Goal: Submit feedback/report problem: Submit feedback/report problem

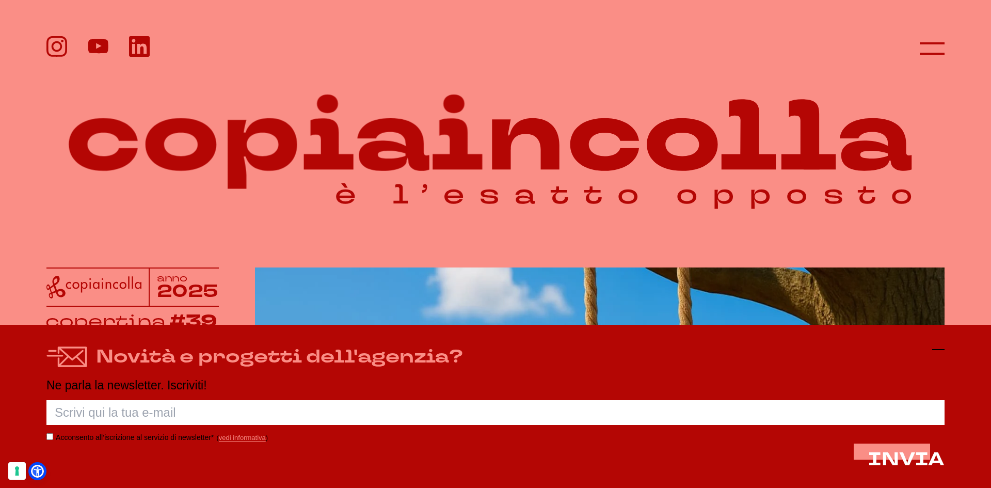
click at [937, 353] on icon at bounding box center [939, 349] width 12 height 12
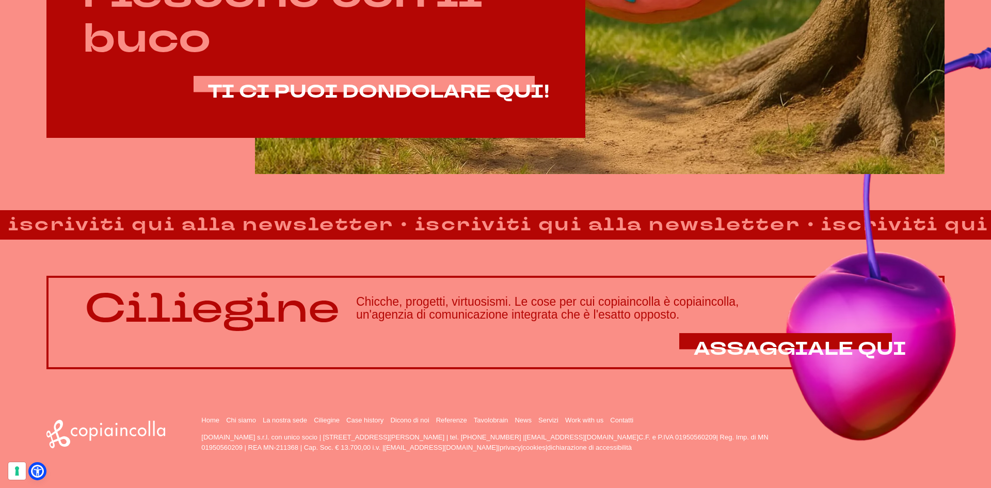
scroll to position [868, 0]
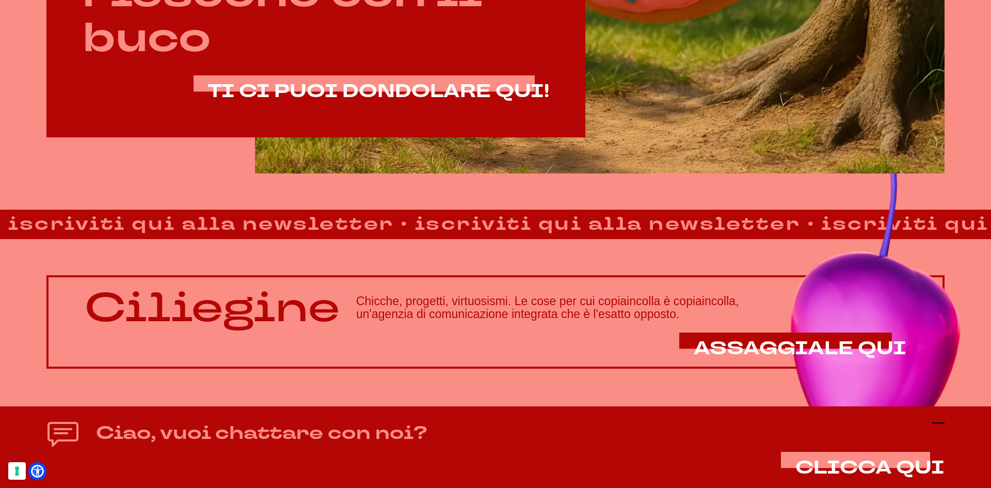
click at [937, 419] on icon at bounding box center [939, 423] width 12 height 12
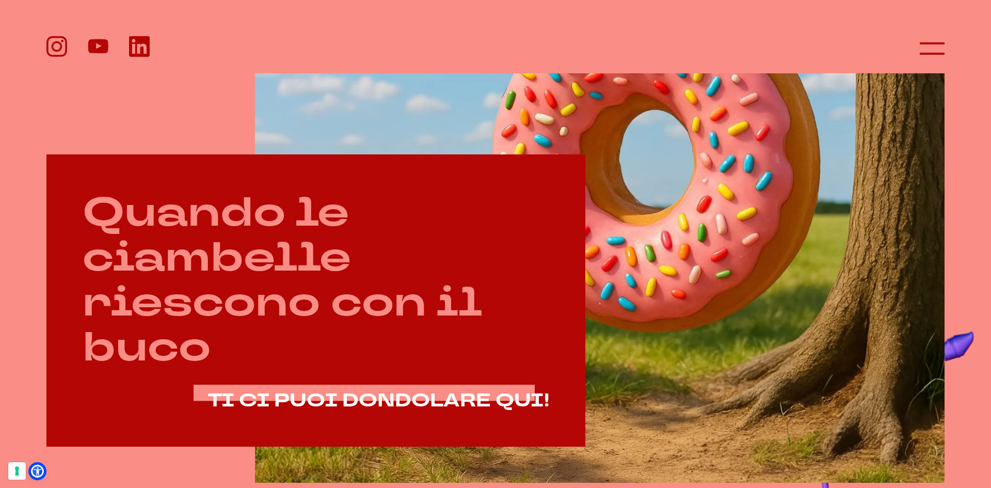
scroll to position [558, 0]
click at [937, 56] on icon at bounding box center [932, 48] width 25 height 25
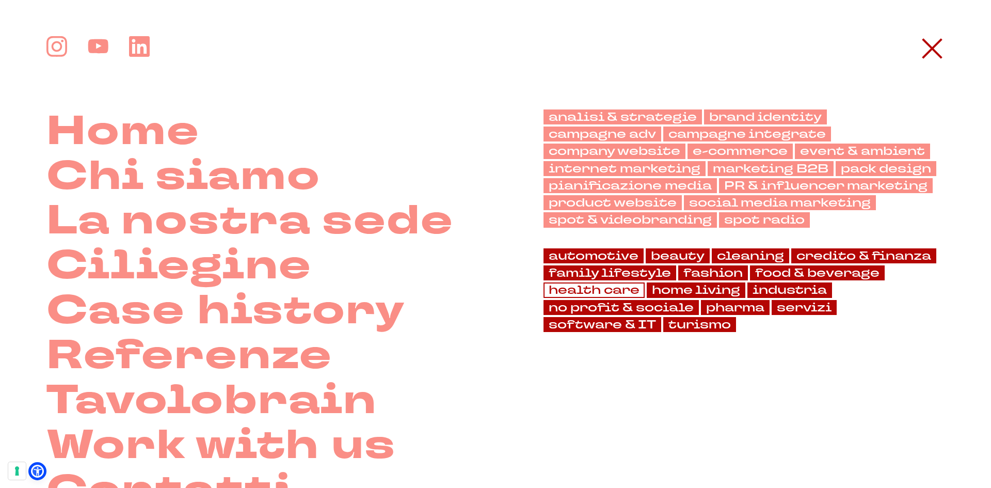
click at [590, 286] on link "health care" at bounding box center [594, 289] width 101 height 15
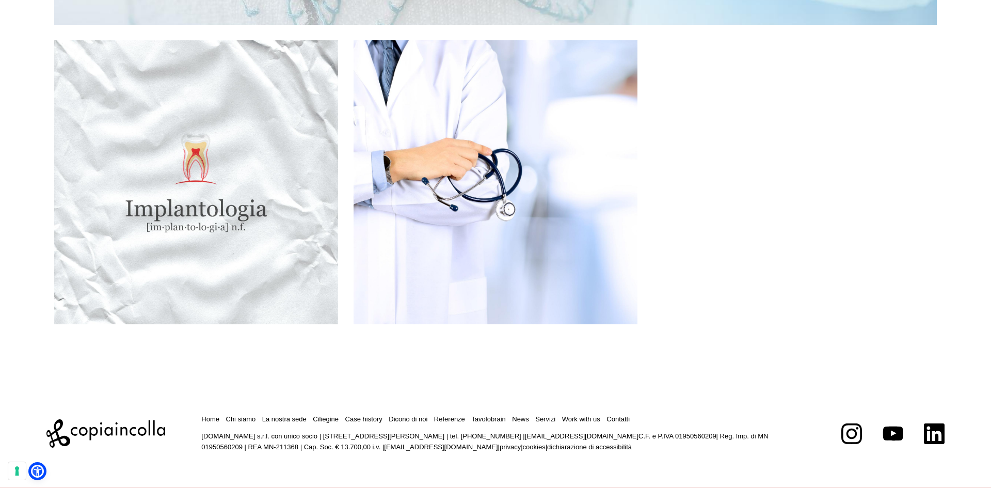
scroll to position [3259, 0]
click at [248, 420] on link "Chi siamo" at bounding box center [241, 419] width 30 height 8
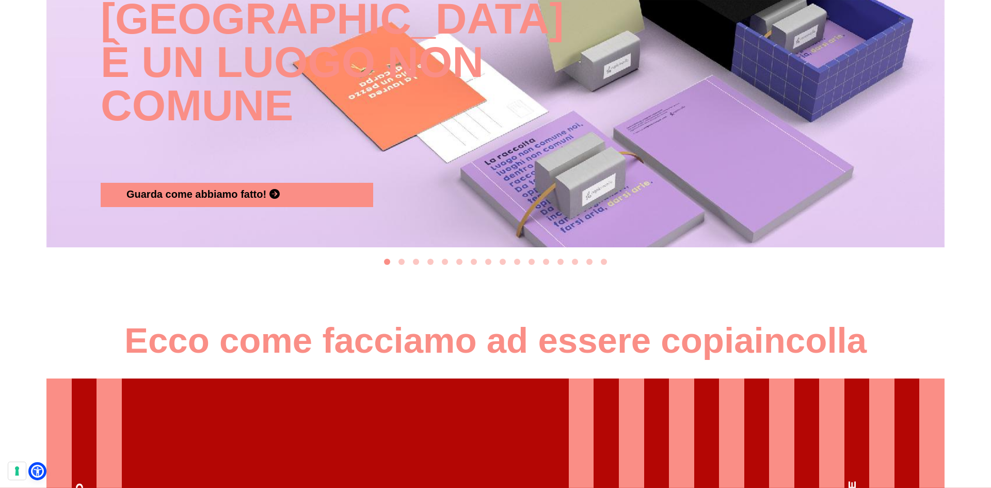
scroll to position [1291, 0]
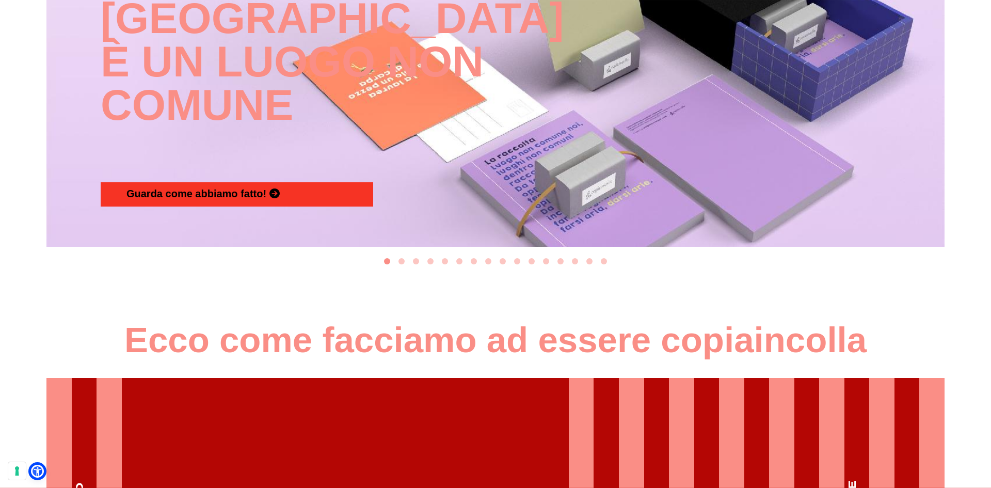
click at [202, 195] on span "Guarda come abbiamo fatto!" at bounding box center [197, 193] width 140 height 11
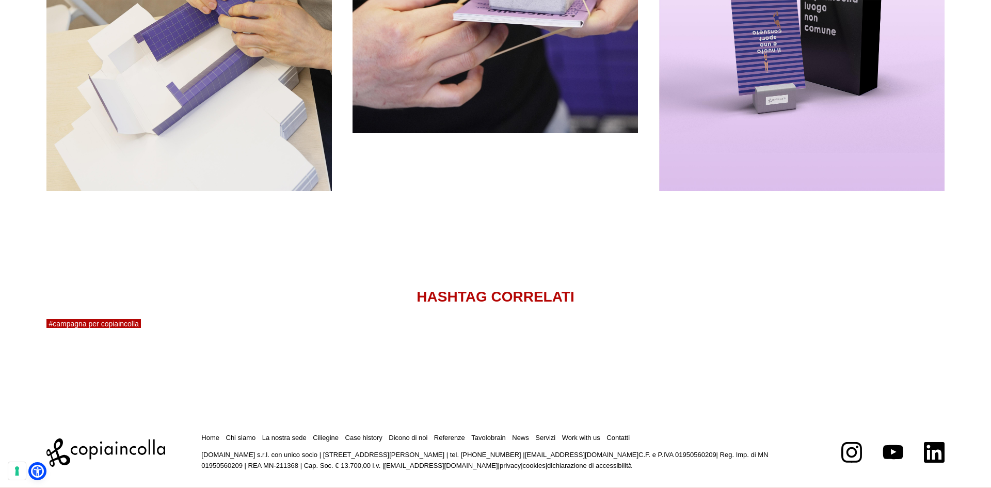
scroll to position [2914, 0]
click at [275, 433] on link "La nostra sede" at bounding box center [284, 437] width 44 height 8
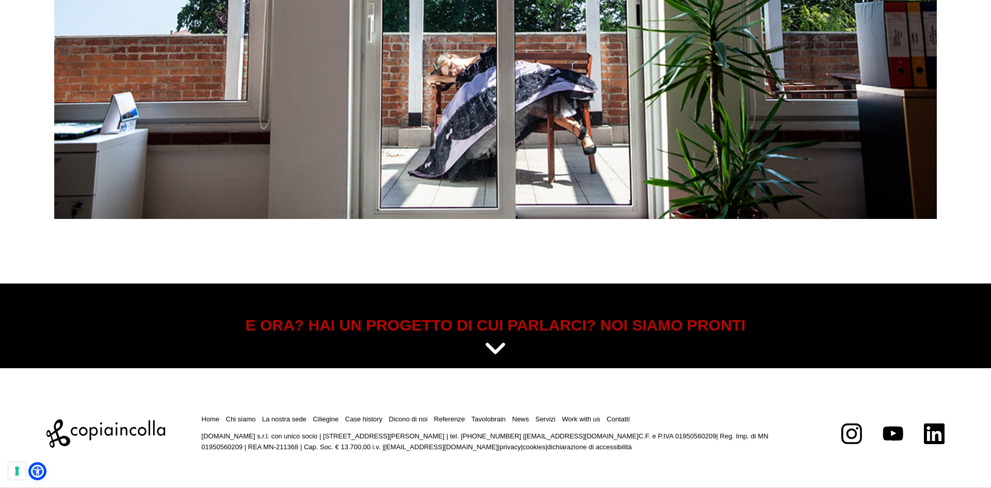
scroll to position [5243, 0]
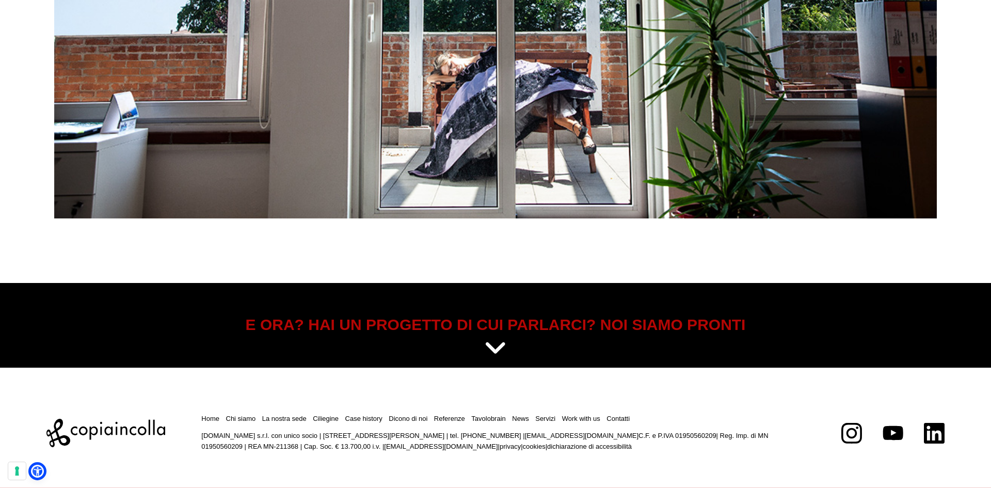
click at [497, 348] on icon at bounding box center [495, 349] width 23 height 26
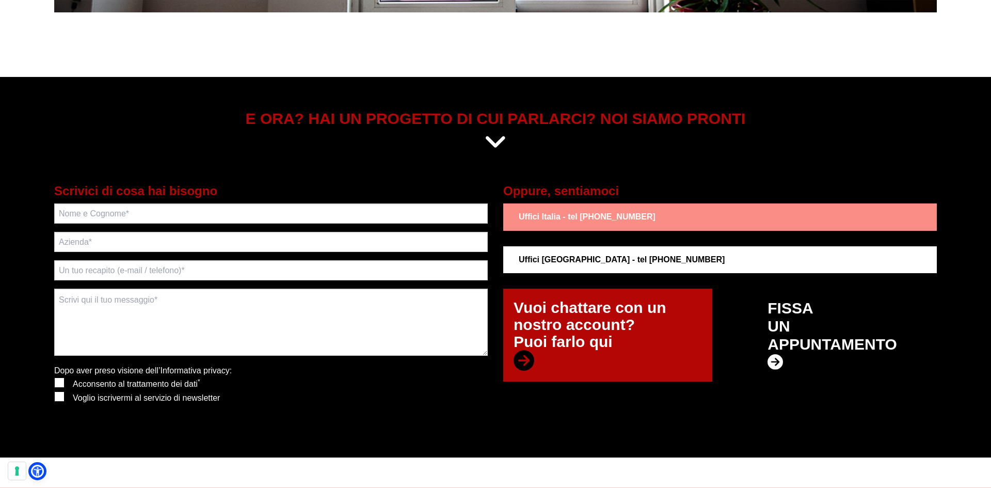
scroll to position [5449, 0]
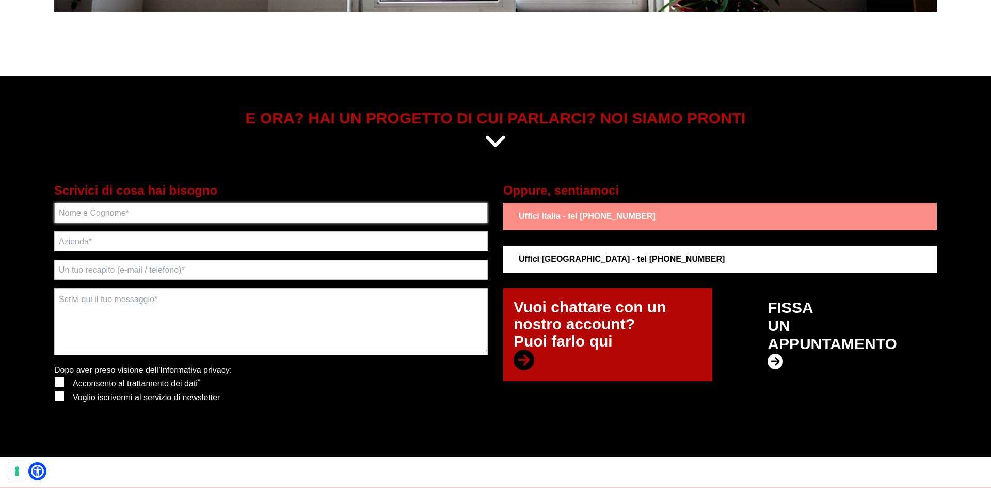
click at [121, 213] on input "text" at bounding box center [271, 213] width 434 height 20
type input "[PERSON_NAME]"
click at [99, 243] on input "text" at bounding box center [271, 241] width 434 height 20
type input "Siros Laboratori"
click at [95, 265] on input "text" at bounding box center [271, 270] width 434 height 20
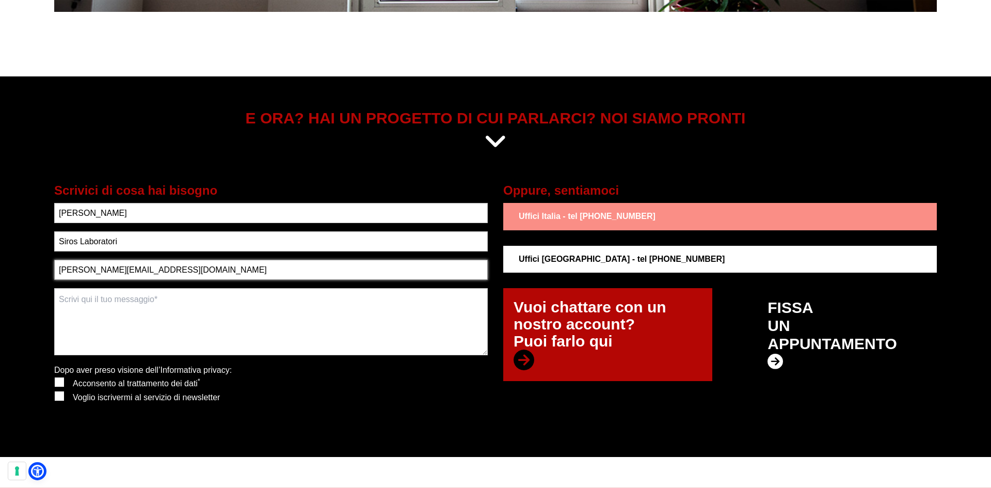
type input "[PERSON_NAME][EMAIL_ADDRESS][DOMAIN_NAME]"
click at [114, 301] on textarea at bounding box center [271, 321] width 434 height 67
click at [55, 377] on label at bounding box center [55, 377] width 0 height 0
click at [60, 385] on input "checkbox" at bounding box center [58, 381] width 7 height 7
checkbox input "true"
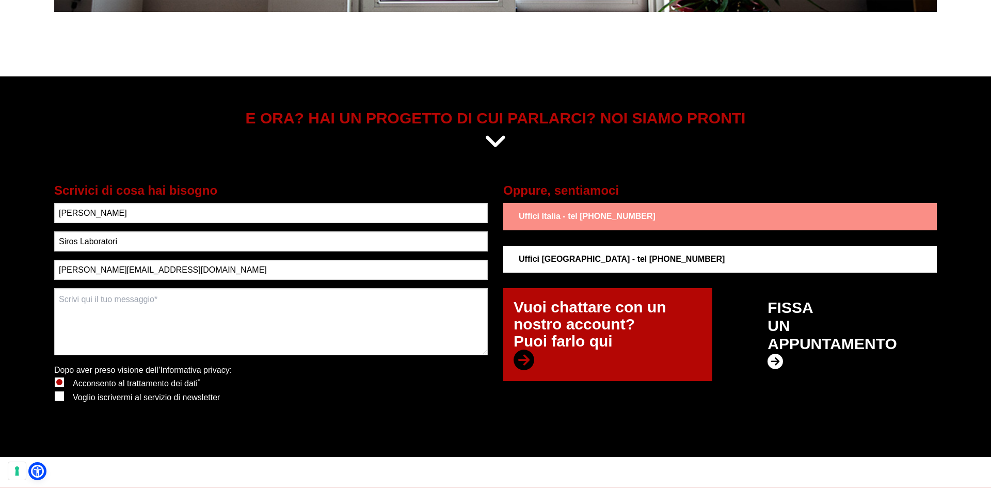
click at [55, 391] on label at bounding box center [55, 391] width 0 height 0
click at [62, 393] on input "checkbox" at bounding box center [58, 395] width 7 height 7
checkbox input "true"
click at [71, 302] on textarea at bounding box center [271, 321] width 434 height 67
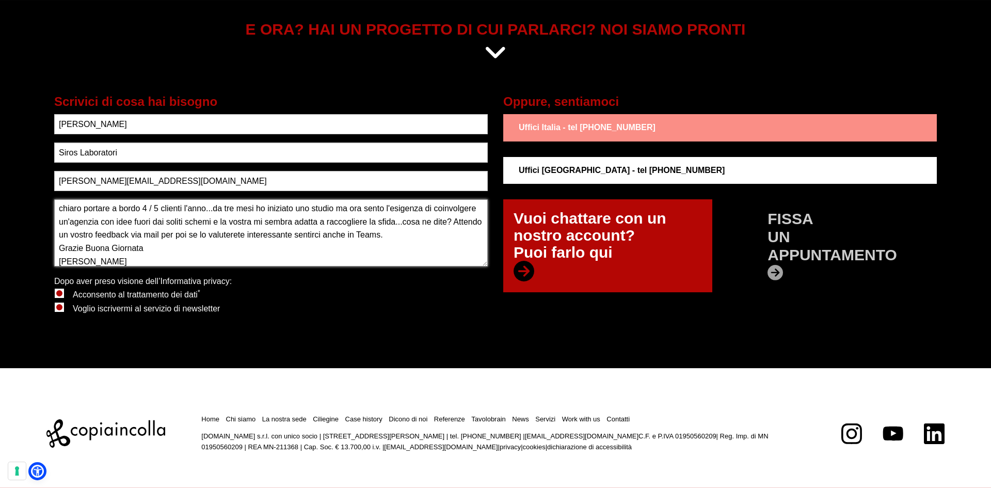
scroll to position [5539, 0]
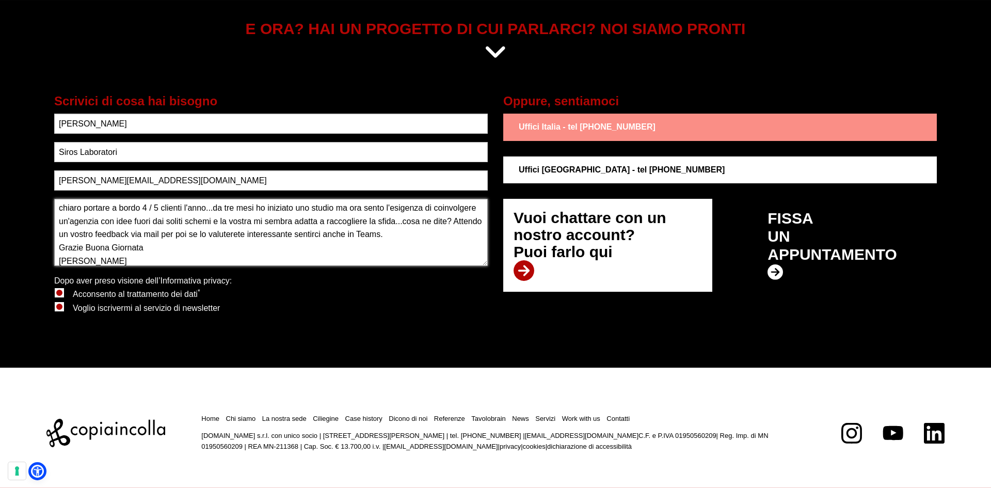
type textarea "Ho una sfida da proporvi: lavoro da più di 25 anni nel marketing e per la prima…"
click at [544, 257] on p "Vuoi chattare con un nostro account? Puoi farlo qui" at bounding box center [608, 245] width 188 height 72
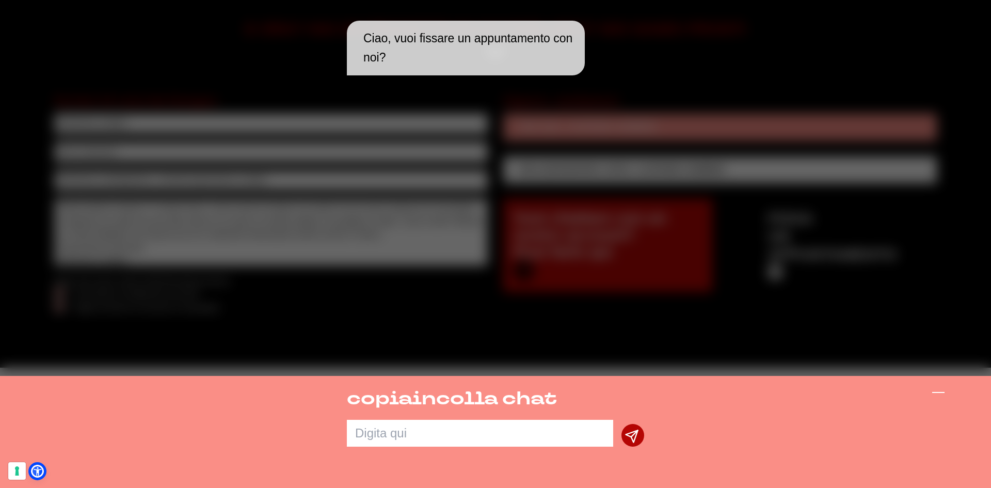
click at [937, 396] on icon at bounding box center [939, 392] width 12 height 12
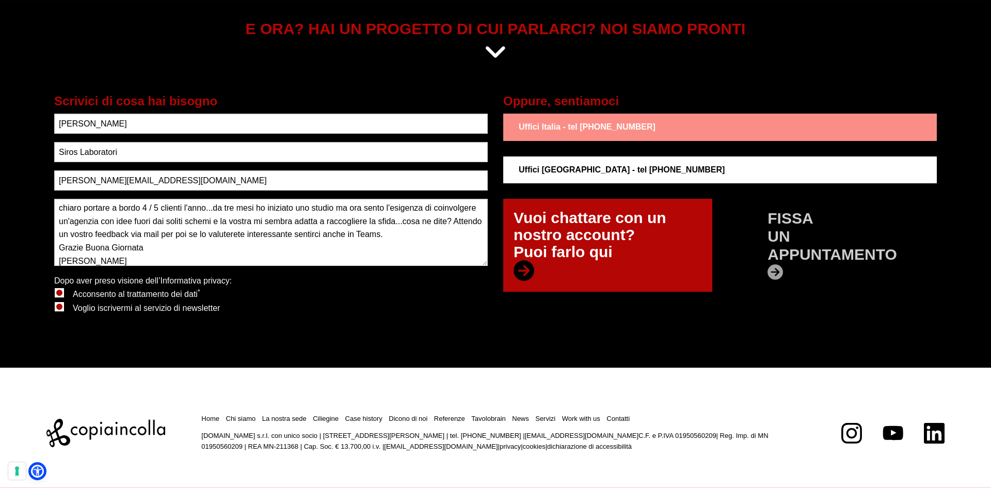
click at [773, 271] on icon at bounding box center [775, 271] width 15 height 15
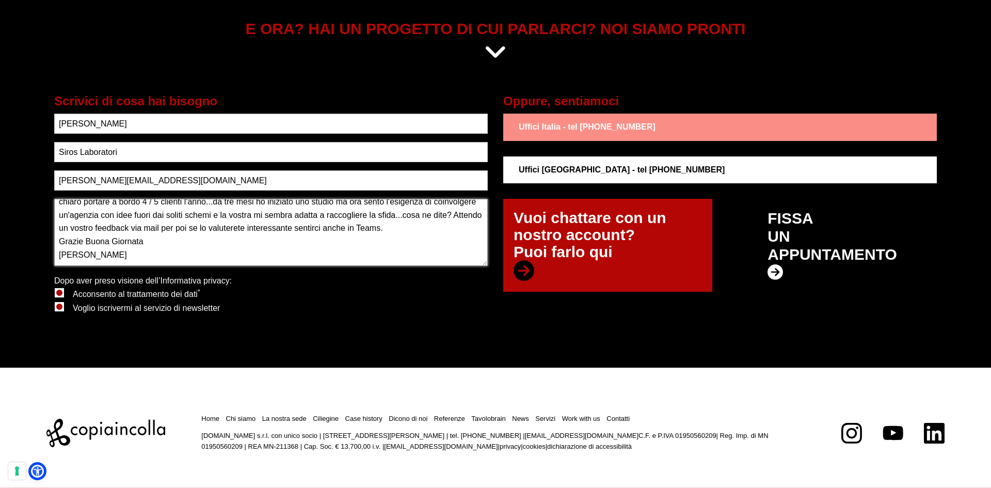
scroll to position [0, 0]
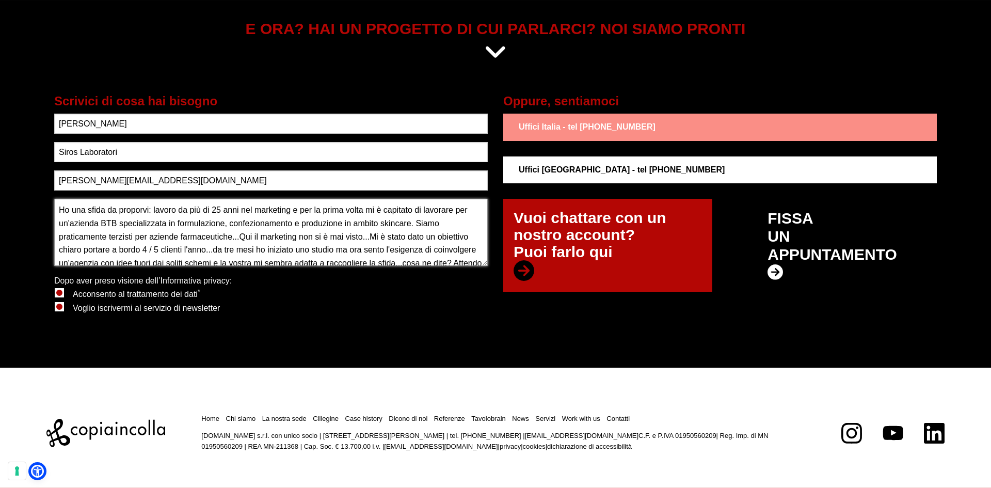
drag, startPoint x: 80, startPoint y: 251, endPoint x: 44, endPoint y: 175, distance: 84.3
click at [44, 175] on section "E ORA? HAI UN PROGETTO DI CUI PARLARCI? NOI SIAMO PRONTI Scrivici di cosa hai b…" at bounding box center [495, 177] width 991 height 381
click at [348, 312] on div "[PERSON_NAME] acconsentire il trattamento dei dati! Dopo aver preso visione del…" at bounding box center [271, 305] width 434 height 62
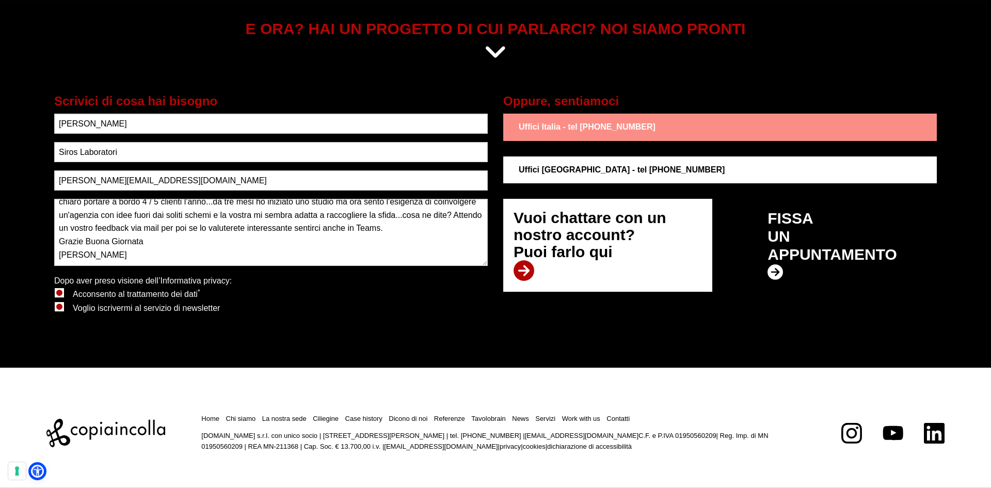
click at [521, 272] on icon at bounding box center [524, 270] width 21 height 21
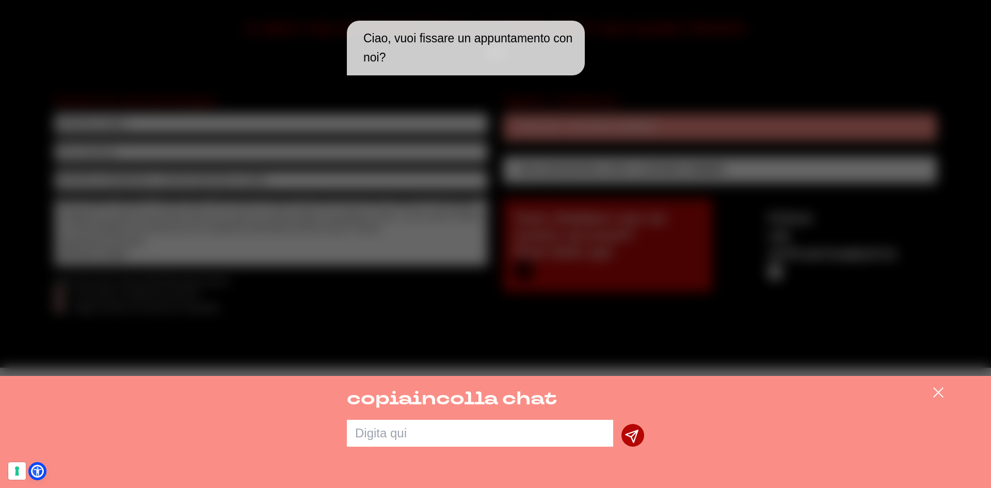
click at [436, 430] on textarea at bounding box center [480, 433] width 266 height 27
click at [939, 390] on icon at bounding box center [939, 392] width 12 height 12
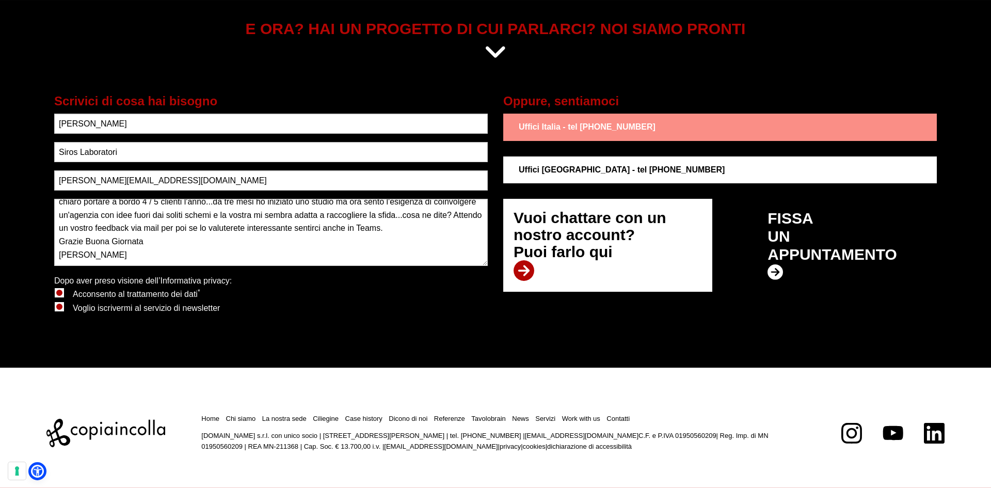
click at [525, 269] on icon at bounding box center [524, 270] width 21 height 21
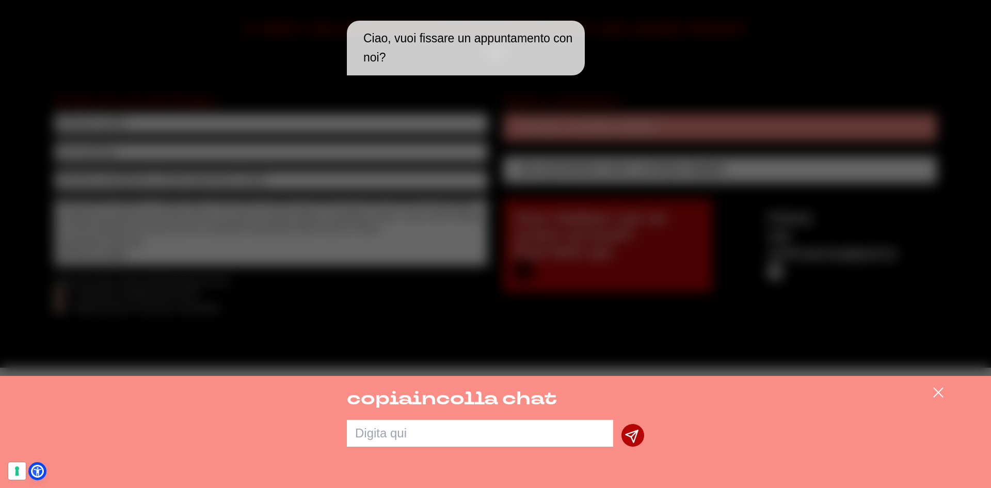
click at [481, 434] on textarea at bounding box center [480, 433] width 266 height 27
paste textarea "Ho una sfida da proporvi: lavoro da più di 25 anni nel marketing e per la prima…"
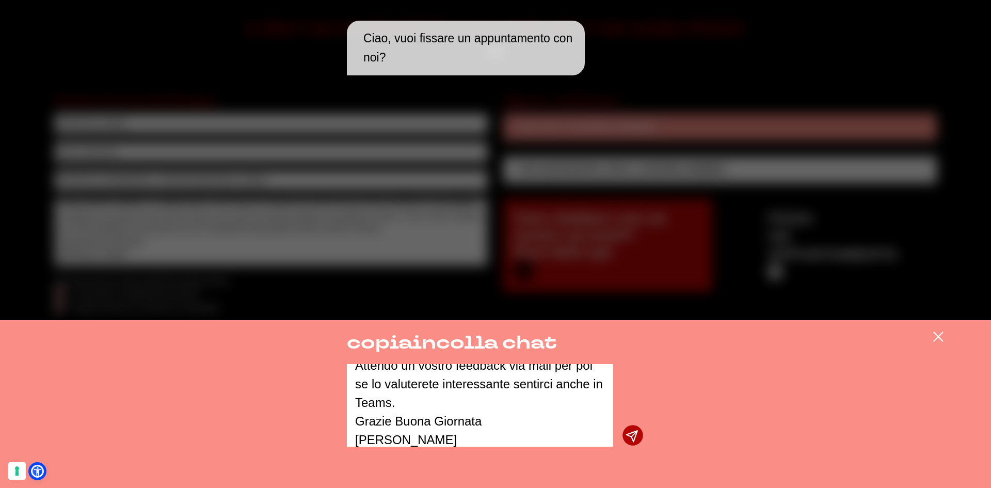
type textarea "Ho una sfida da proporvi: lavoro da più di 25 anni nel marketing e per la prima…"
click at [632, 435] on icon "submit" at bounding box center [632, 436] width 13 height 13
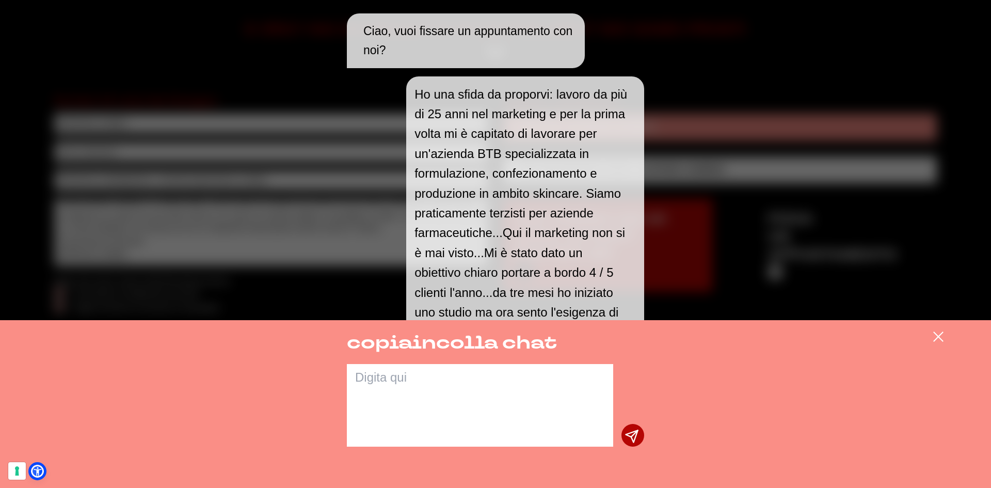
scroll to position [0, 0]
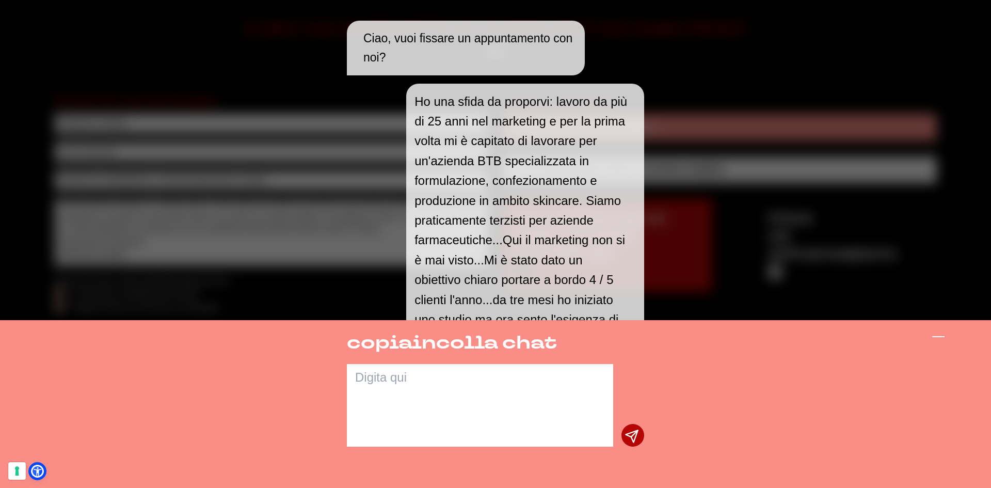
click at [941, 340] on icon at bounding box center [939, 336] width 12 height 12
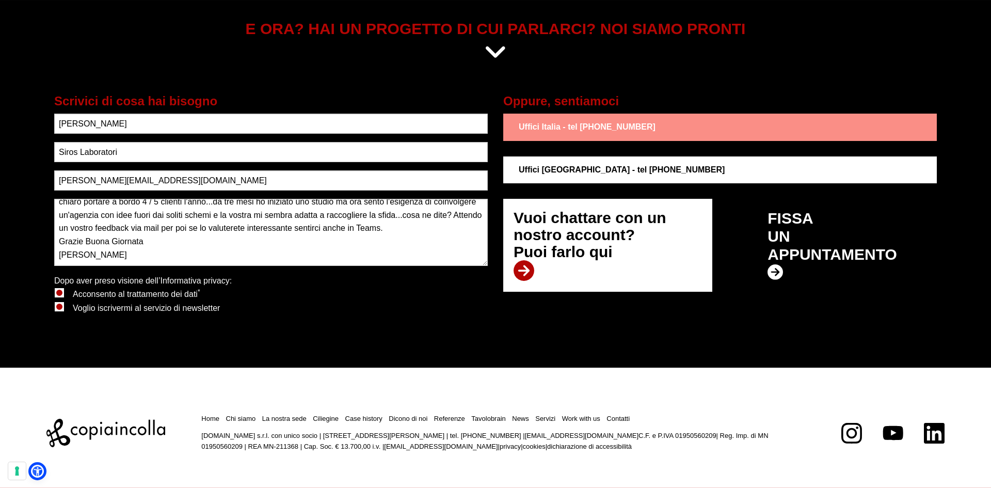
click at [525, 272] on icon at bounding box center [524, 270] width 21 height 21
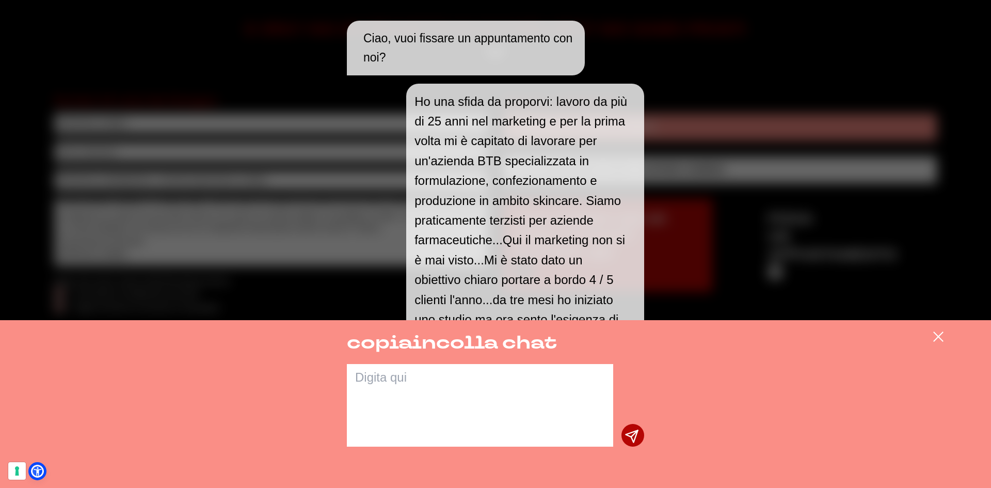
click at [455, 404] on textarea at bounding box center [480, 405] width 266 height 83
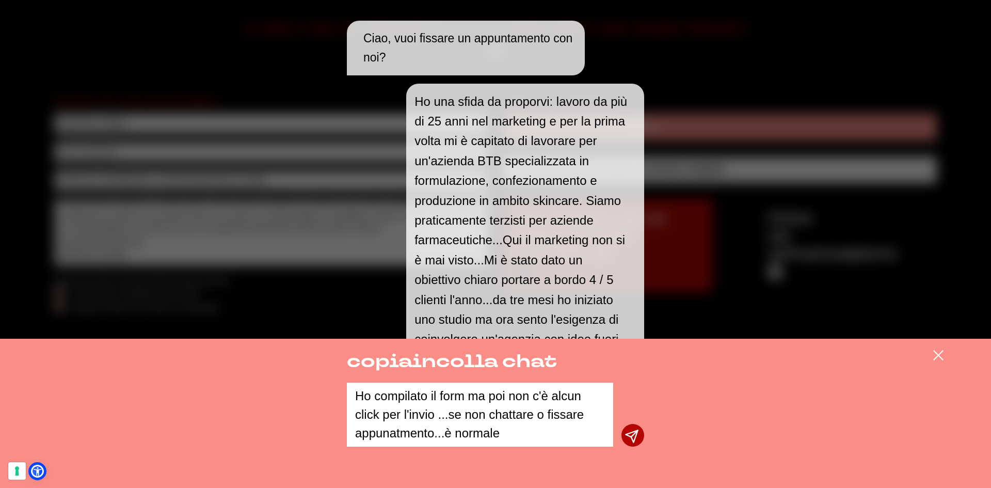
type textarea "Ho compilato il form ma poi non c'è alcun click per l'invio ...se non chattare …"
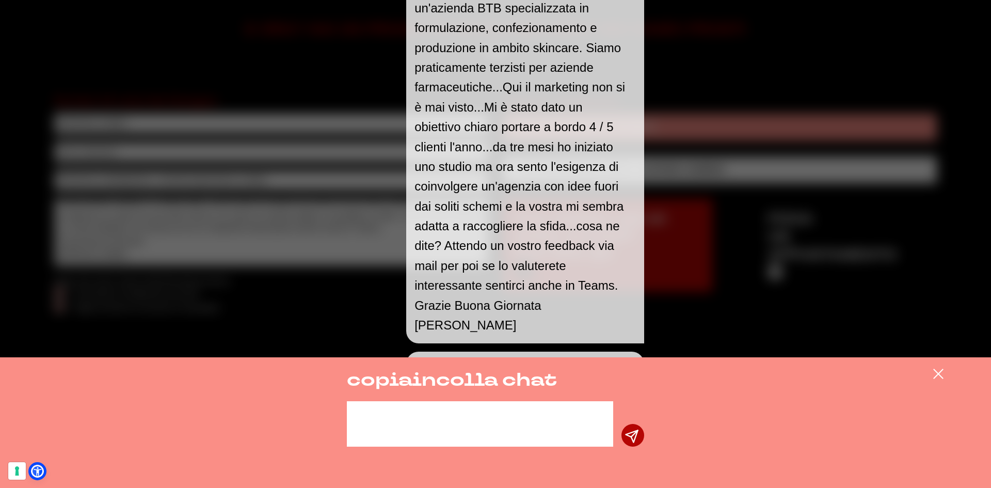
scroll to position [224, 0]
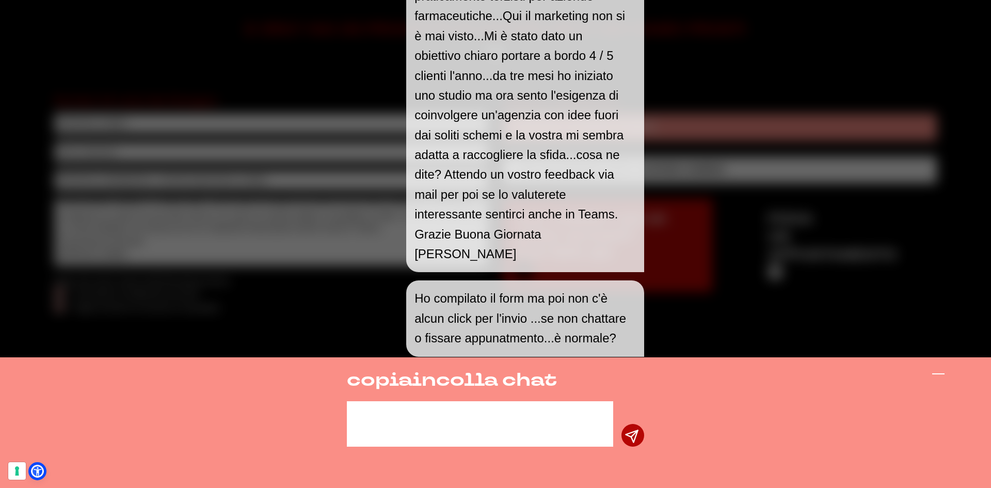
click at [941, 375] on icon at bounding box center [939, 374] width 12 height 12
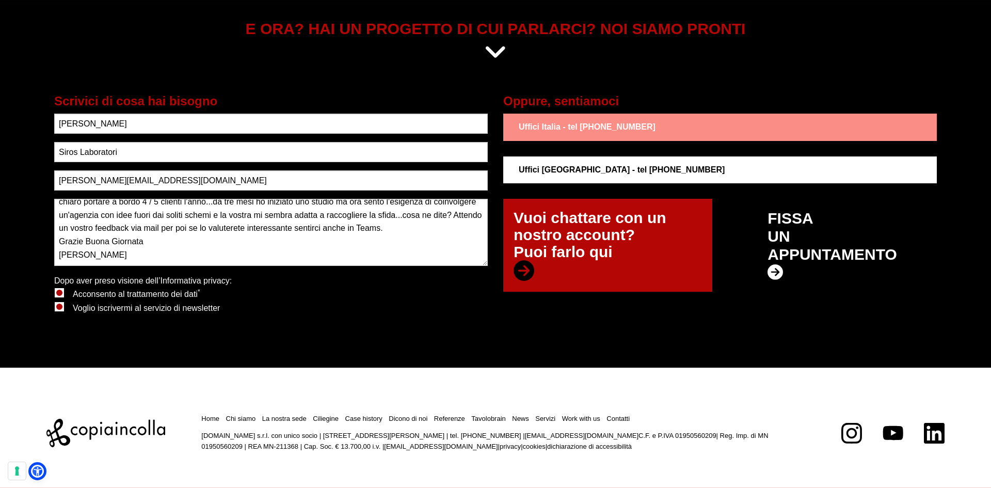
scroll to position [437, 0]
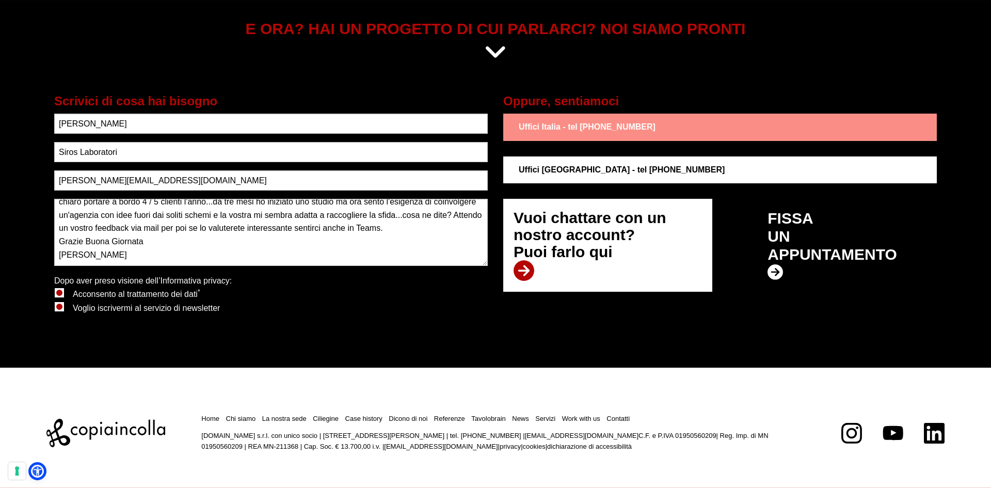
click at [545, 274] on p "Vuoi chattare con un nostro account? Puoi farlo qui" at bounding box center [608, 245] width 188 height 72
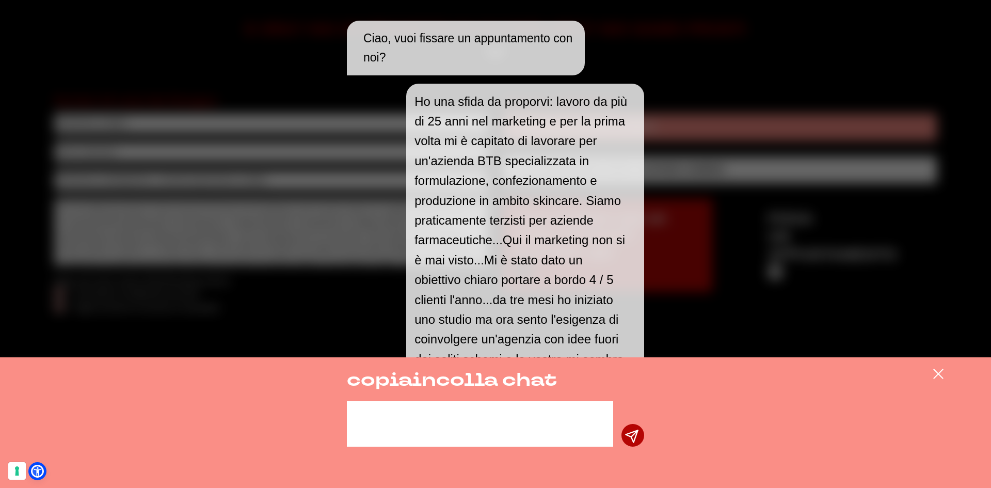
scroll to position [437, 0]
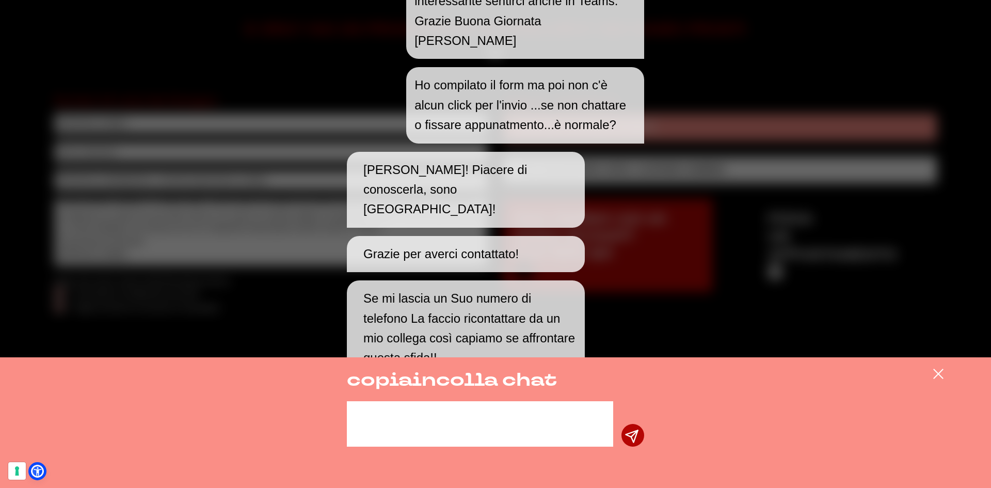
click at [524, 416] on textarea at bounding box center [480, 423] width 266 height 45
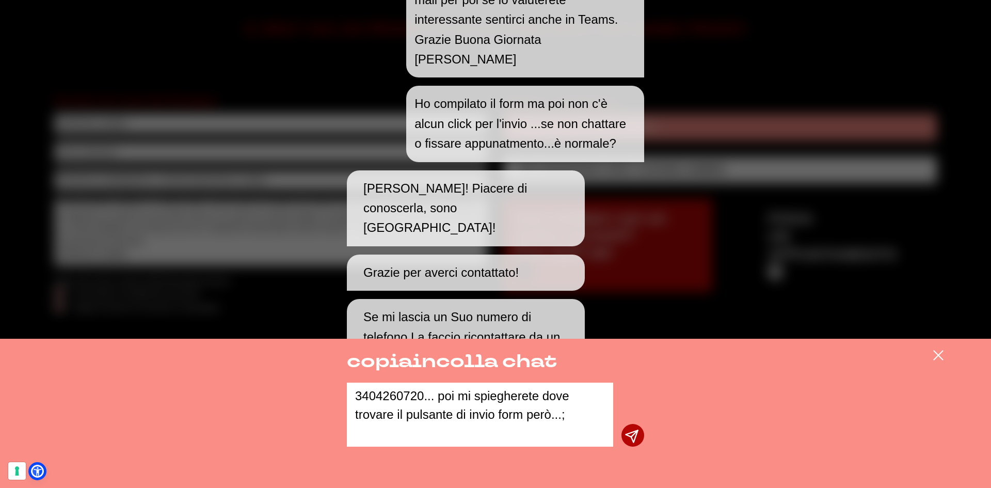
type textarea "3404260720... poi mi spiegherete dove trovare il pulsante di invio form però...…"
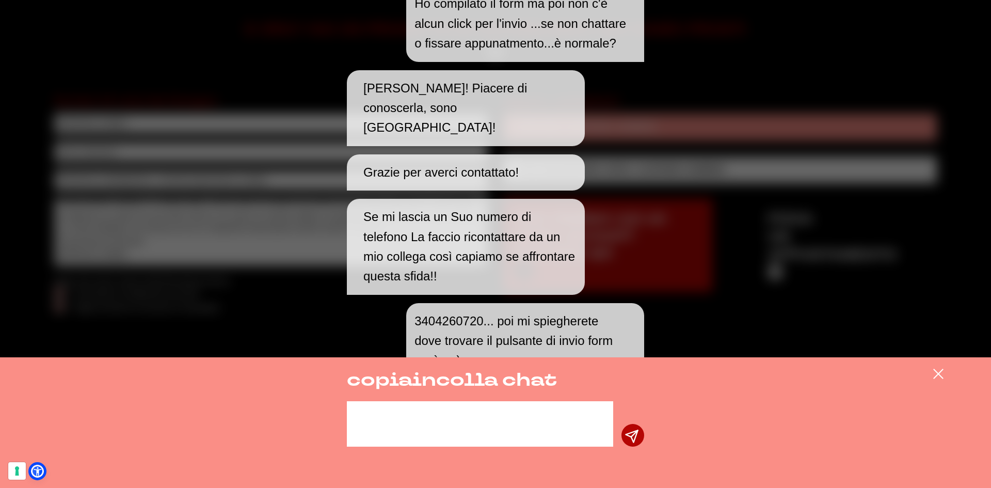
scroll to position [522, 0]
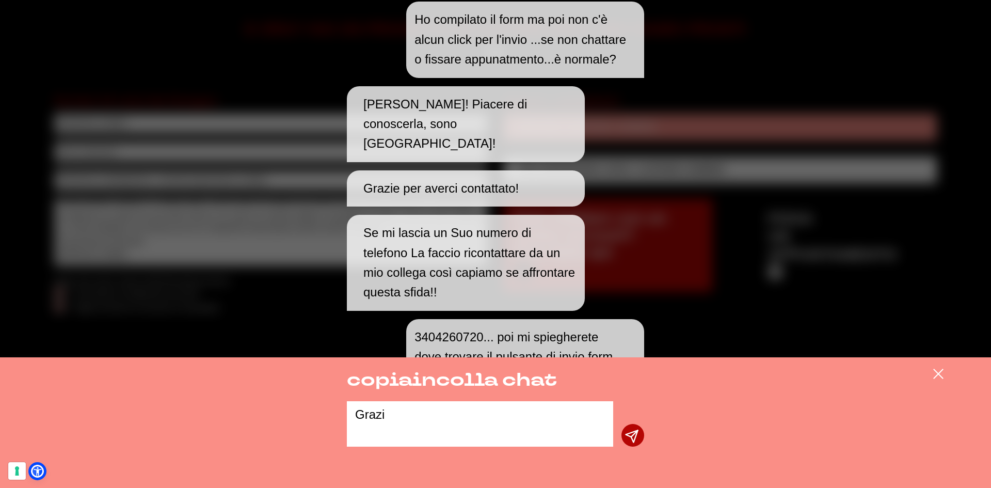
type textarea "Grazie"
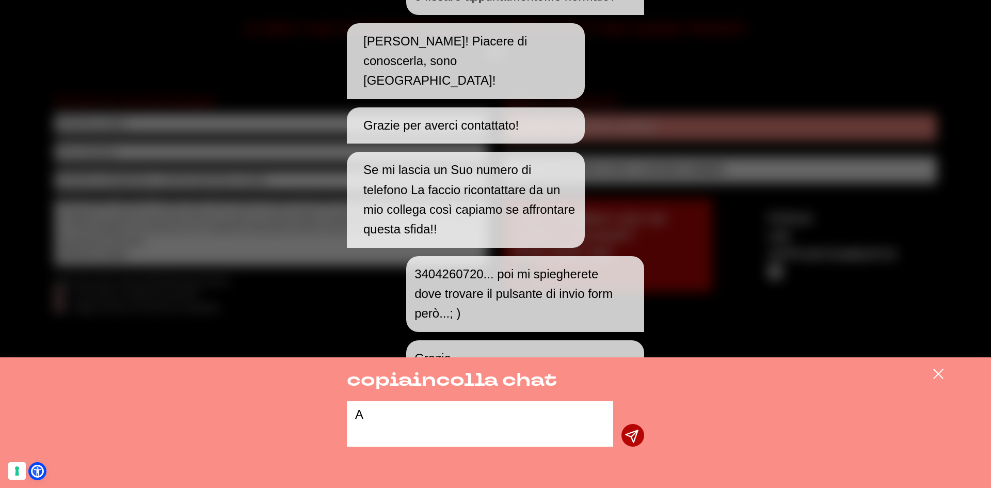
scroll to position [547, 0]
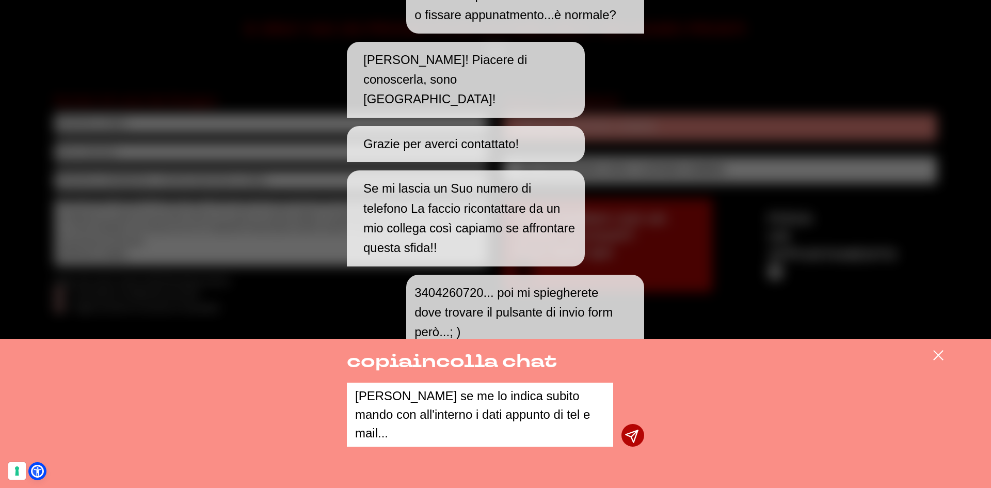
click at [399, 415] on textarea "[PERSON_NAME] se me lo indica subito mando con all'interno i dati appunto di te…" at bounding box center [480, 415] width 266 height 64
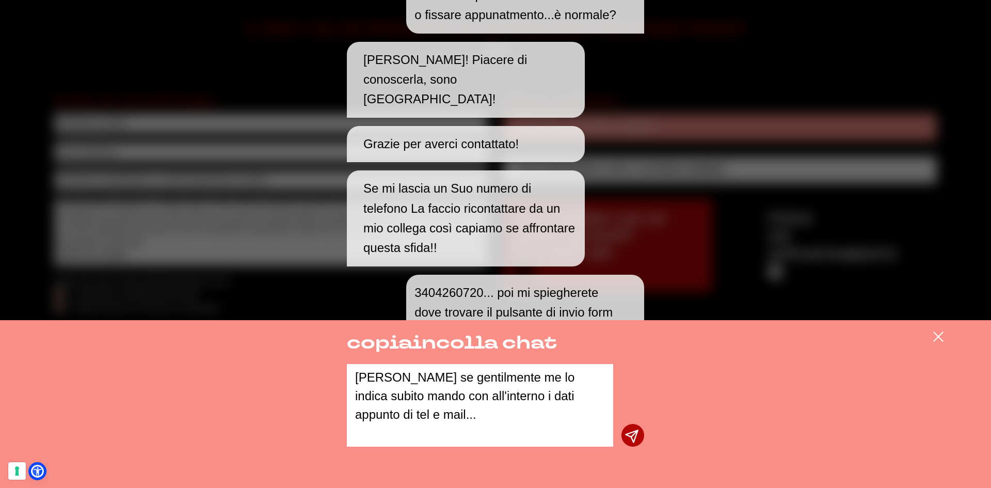
drag, startPoint x: 536, startPoint y: 397, endPoint x: 573, endPoint y: 396, distance: 37.2
click at [573, 396] on textarea "Anzi se gentilmente me lo indica subito mando con all'interno i dati appunto di…" at bounding box center [480, 405] width 266 height 83
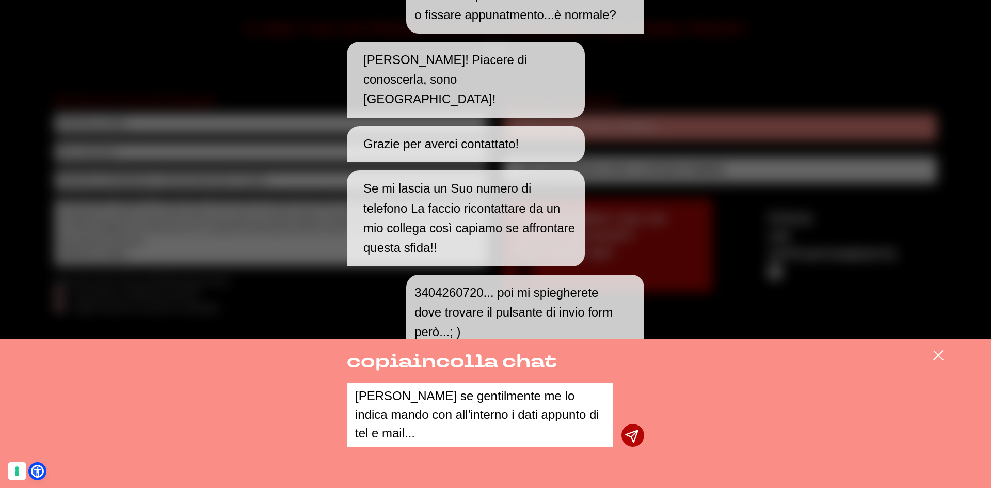
click at [578, 413] on textarea "Anzi se gentilmente me lo indica mando con all'interno i dati appunto di tel e …" at bounding box center [480, 415] width 266 height 64
type textarea "Anzi se gentilmente me lo indica mando con all'interno i dati appunto di tel e …"
click at [623, 433] on div "Anzi se gentilmente me lo indica mando con all'interno i dati appunto di tel e …" at bounding box center [495, 415] width 297 height 64
click at [635, 437] on icon "submit" at bounding box center [632, 436] width 11 height 11
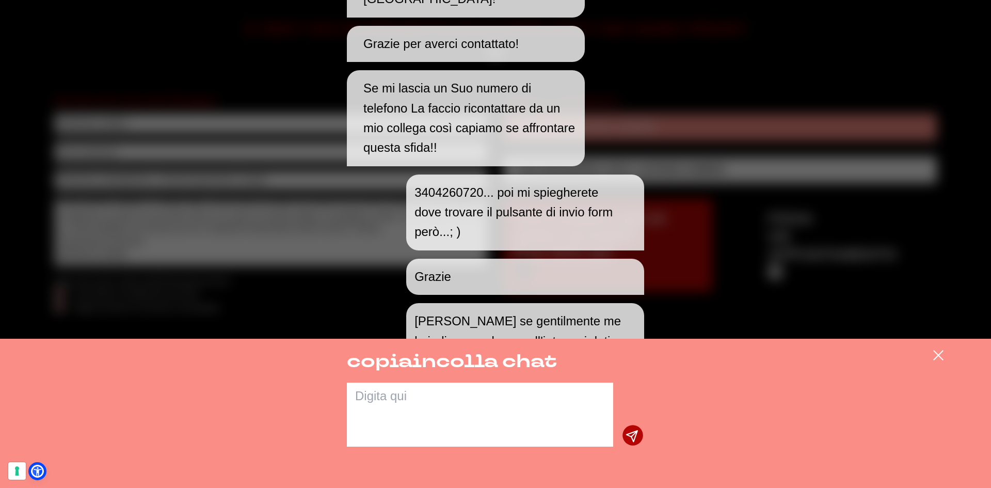
scroll to position [669, 0]
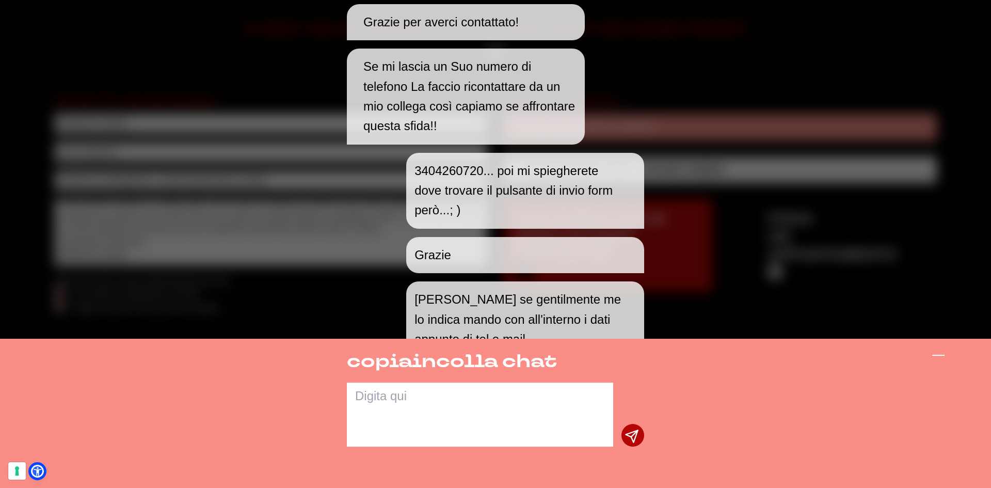
click at [940, 353] on icon at bounding box center [939, 355] width 12 height 12
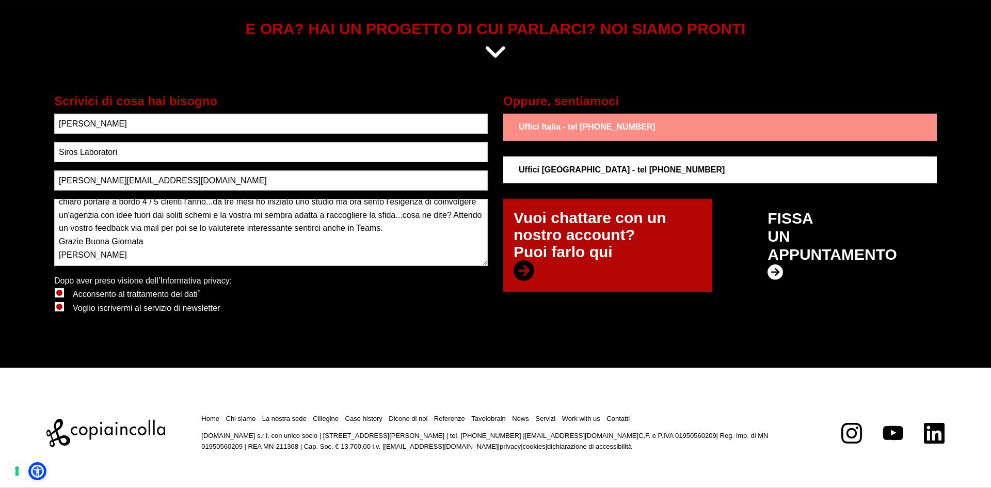
scroll to position [778, 0]
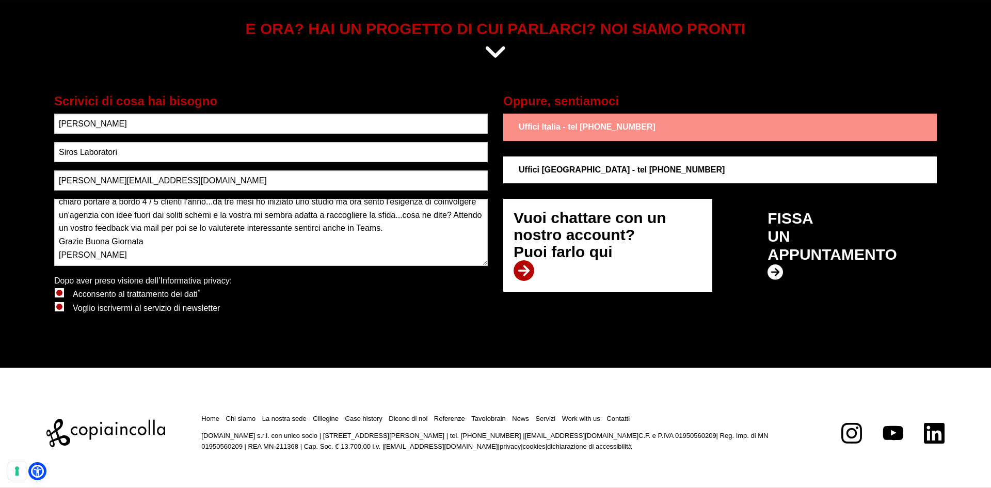
click at [559, 273] on p "Vuoi chattare con un nostro account? Puoi farlo qui" at bounding box center [608, 245] width 188 height 72
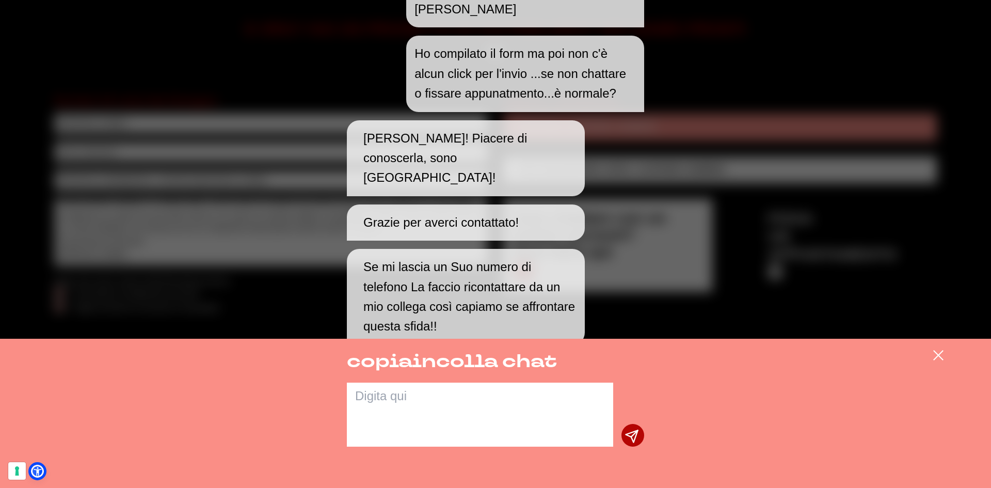
scroll to position [468, 0]
